Goal: Task Accomplishment & Management: Complete application form

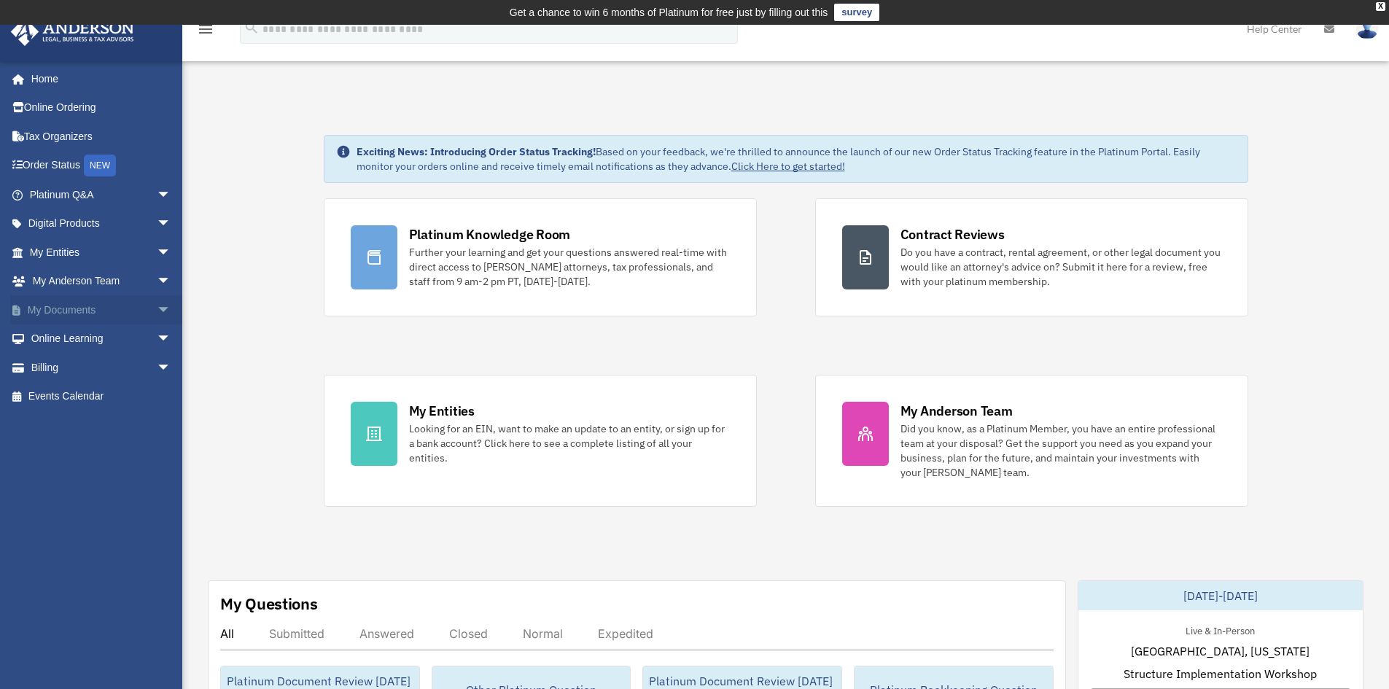
click at [157, 302] on span "arrow_drop_down" at bounding box center [171, 310] width 29 height 30
click at [157, 275] on span "arrow_drop_down" at bounding box center [171, 282] width 29 height 30
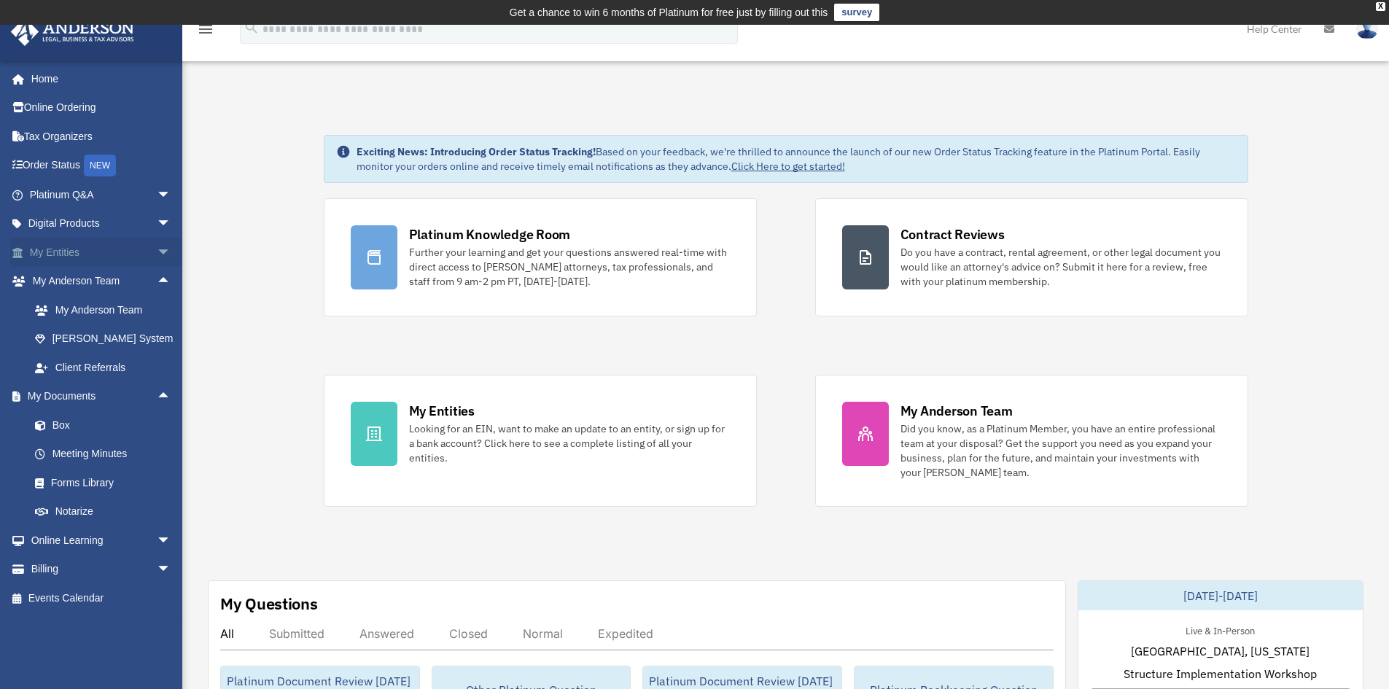
click at [157, 248] on span "arrow_drop_down" at bounding box center [171, 253] width 29 height 30
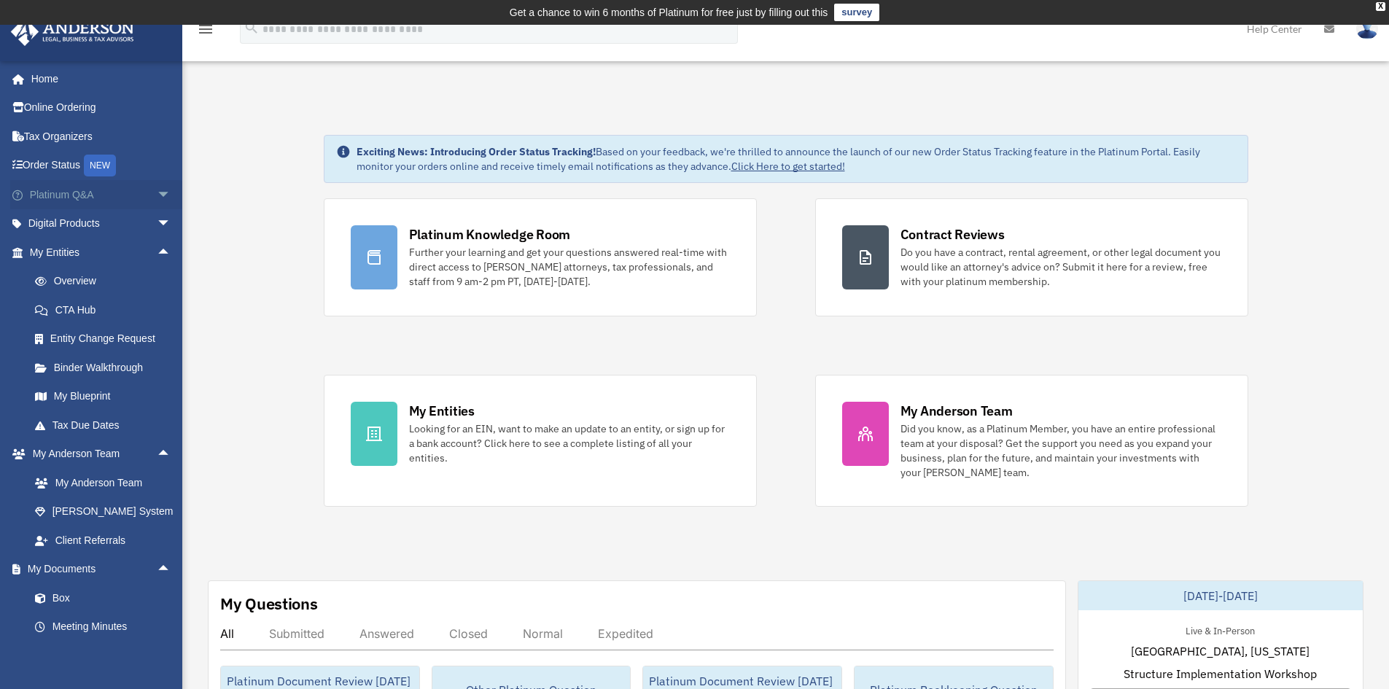
click at [157, 200] on span "arrow_drop_down" at bounding box center [171, 195] width 29 height 30
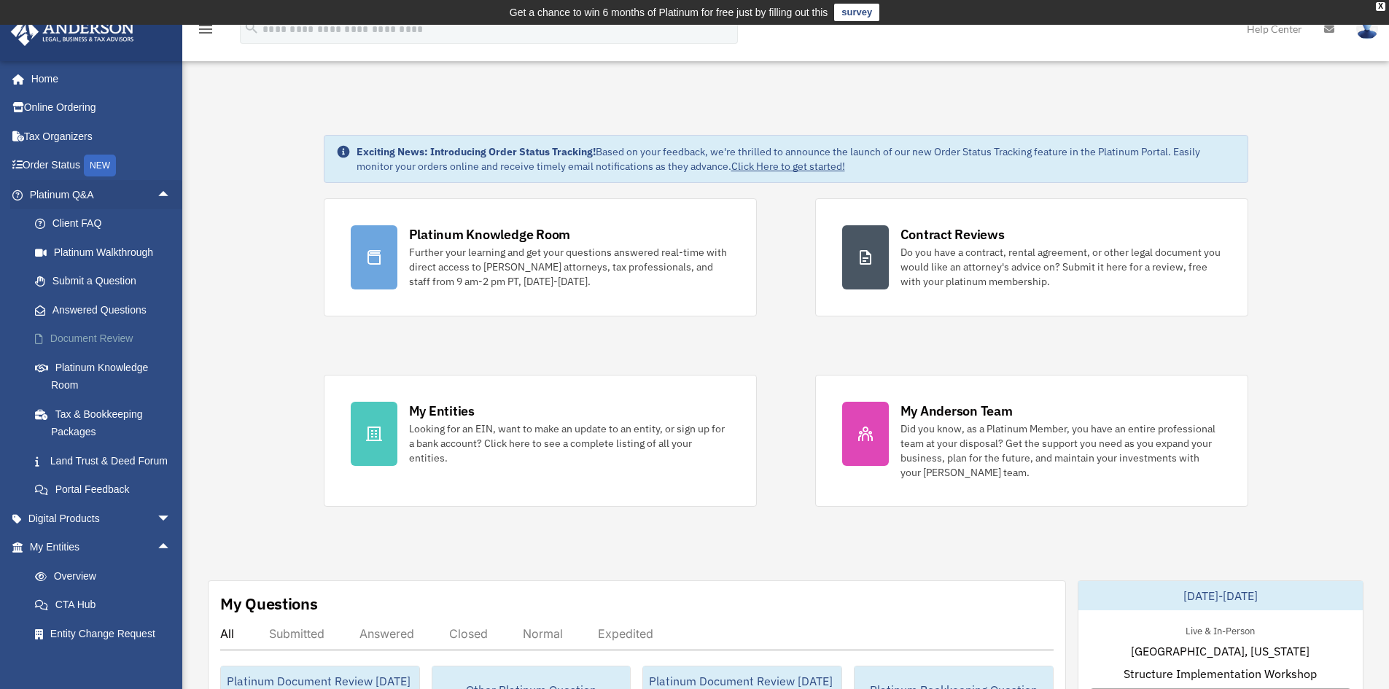
click at [98, 336] on link "Document Review" at bounding box center [106, 339] width 173 height 29
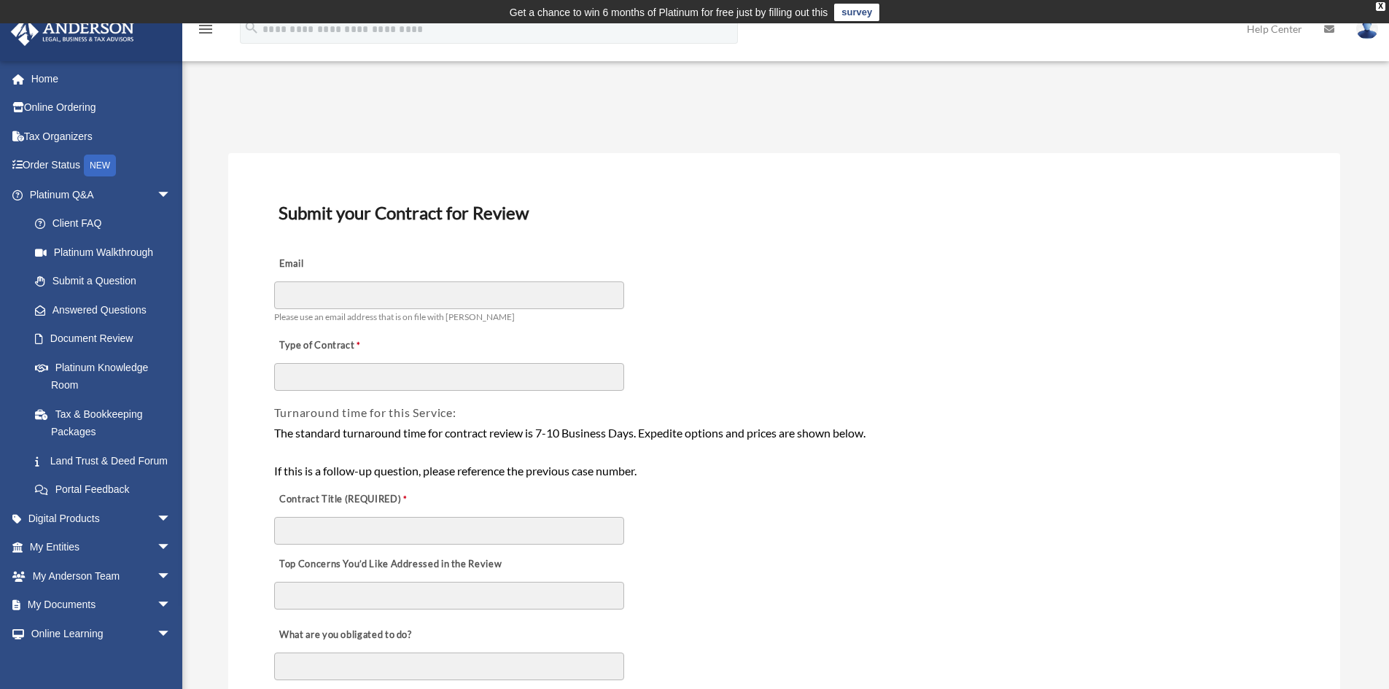
click at [800, 298] on div "Email Please use an email address that is on file with [PERSON_NAME]" at bounding box center [784, 287] width 1023 height 82
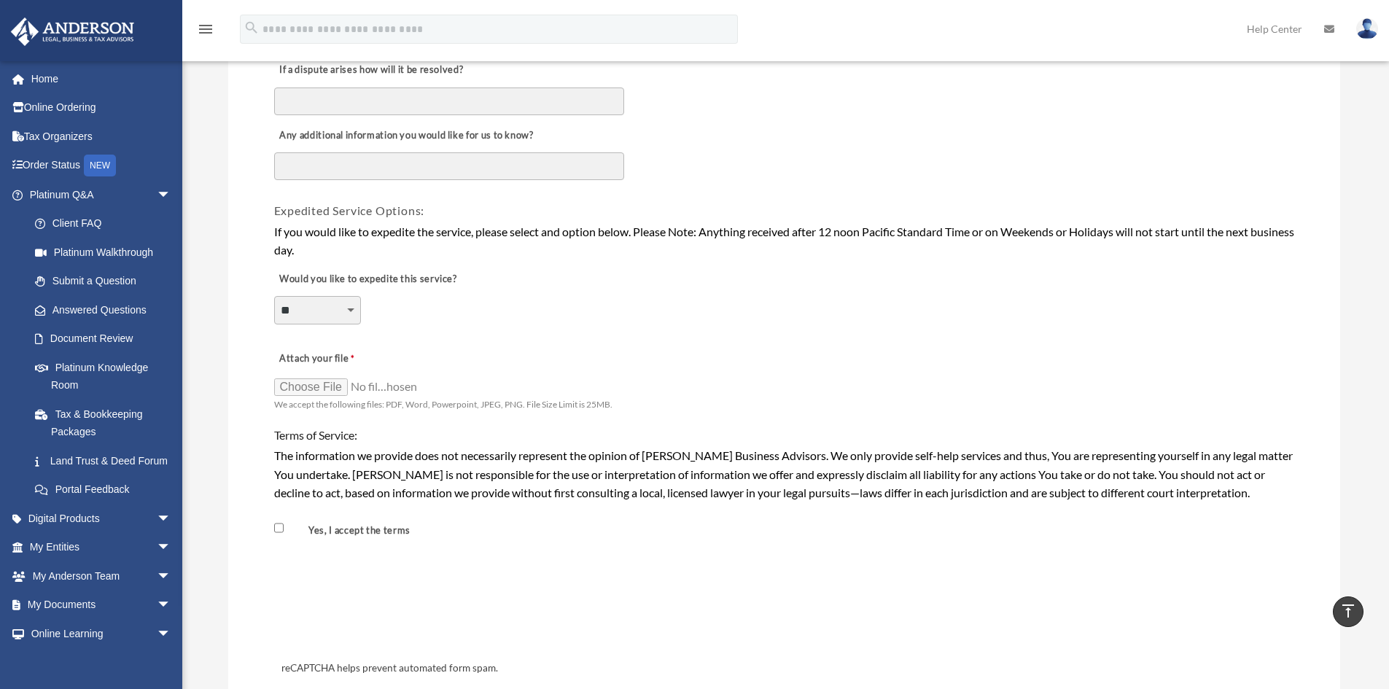
scroll to position [948, 0]
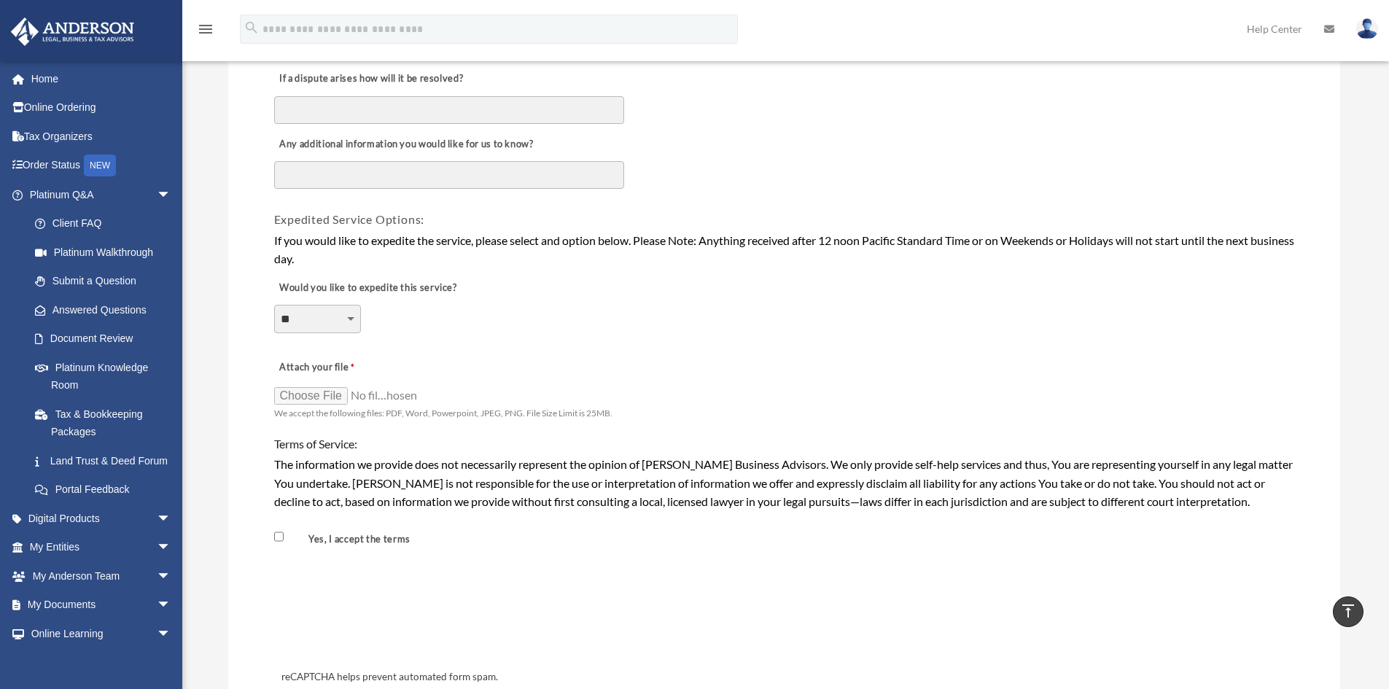
click at [822, 292] on div "**********" at bounding box center [784, 310] width 1023 height 80
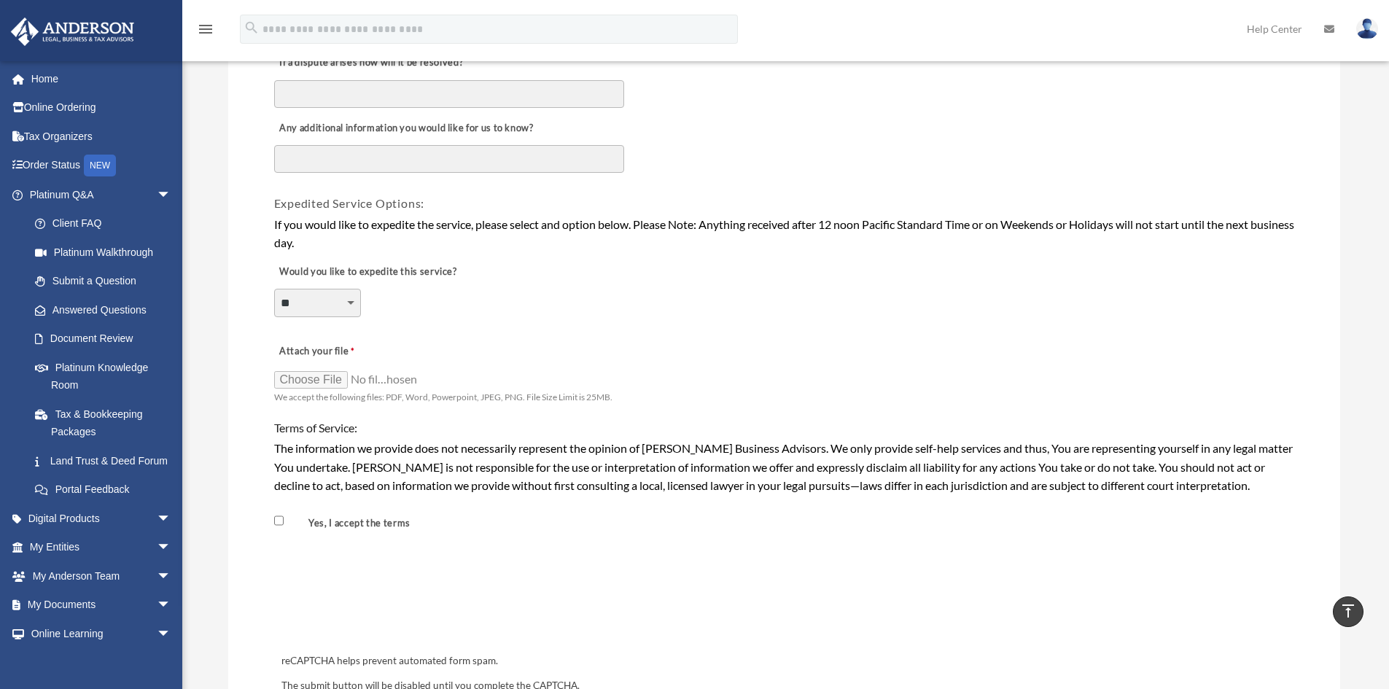
scroll to position [1094, 0]
